Goal: Task Accomplishment & Management: Complete application form

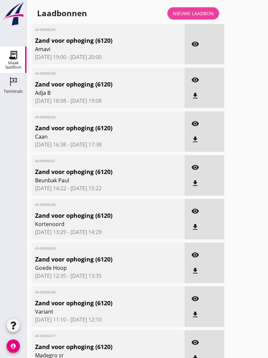
click at [199, 17] on div "Nieuwe laadbon" at bounding box center [193, 13] width 41 height 7
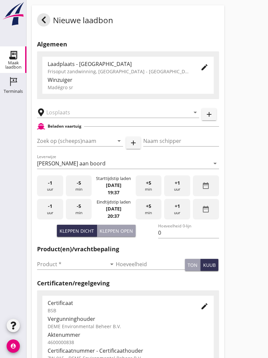
click at [70, 114] on input "text" at bounding box center [113, 112] width 135 height 11
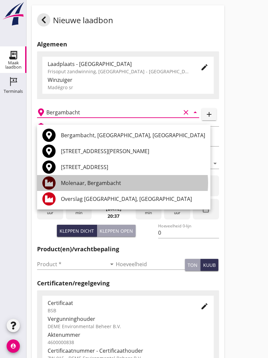
click at [111, 180] on div "Molenaar, Bergambacht" at bounding box center [133, 183] width 144 height 8
type input "Molenaar, Bergambacht"
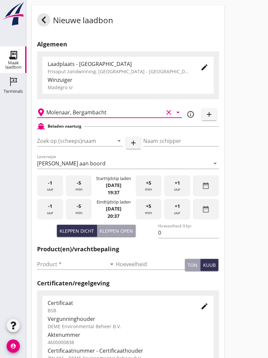
click at [89, 146] on input "Zoek op (scheeps)naam" at bounding box center [71, 141] width 68 height 11
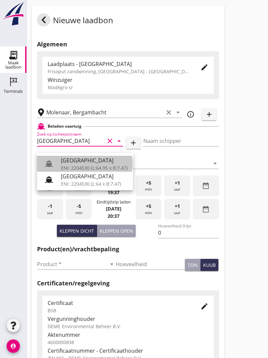
click at [87, 160] on div "[GEOGRAPHIC_DATA]" at bounding box center [94, 160] width 67 height 8
type input "[GEOGRAPHIC_DATA]"
type input "Ko Hoeve"
type input "467"
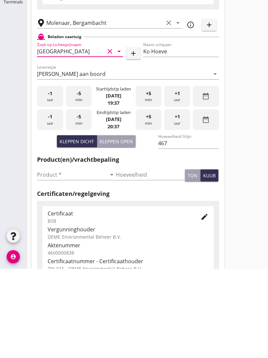
click at [53, 259] on input "Product *" at bounding box center [72, 264] width 70 height 11
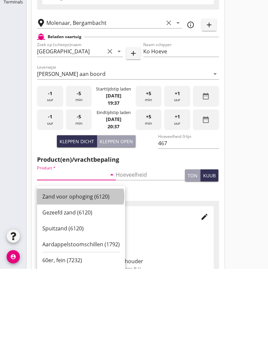
click at [85, 282] on div "Zand voor ophoging (6120)" at bounding box center [81, 286] width 78 height 8
type input "Zand voor ophoging (6120)"
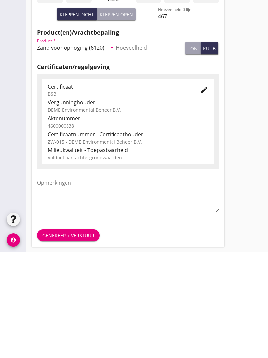
scroll to position [116, 0]
click at [75, 338] on div "Genereer + verstuur" at bounding box center [68, 341] width 52 height 7
